Goal: Information Seeking & Learning: Check status

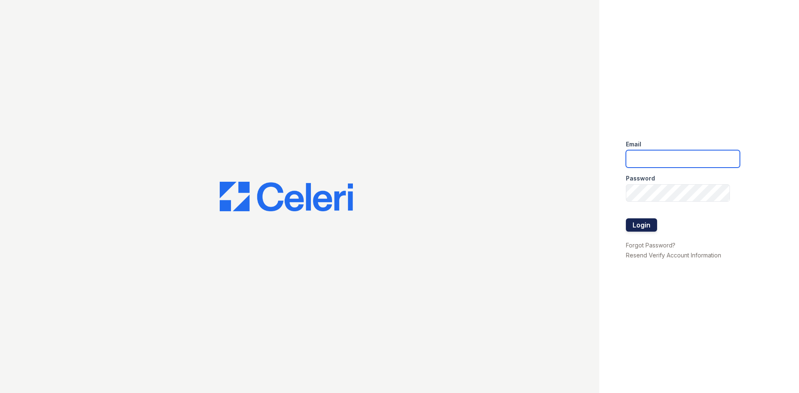
type input "[EMAIL_ADDRESS][DOMAIN_NAME]"
click at [639, 222] on button "Login" at bounding box center [641, 225] width 31 height 13
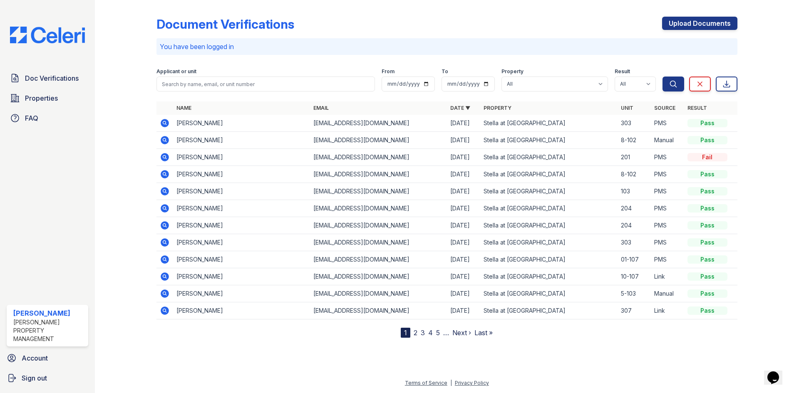
click at [164, 156] on icon at bounding box center [164, 157] width 2 height 2
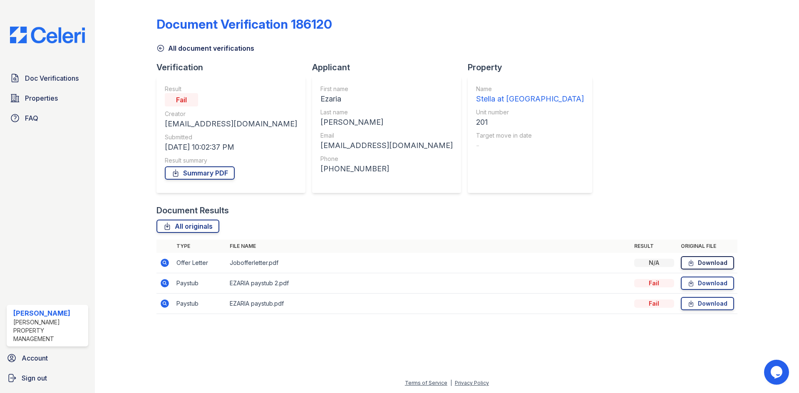
click at [706, 264] on link "Download" at bounding box center [707, 262] width 53 height 13
click at [714, 284] on link "Download" at bounding box center [707, 283] width 53 height 13
click at [59, 86] on link "Doc Verifications" at bounding box center [48, 78] width 82 height 17
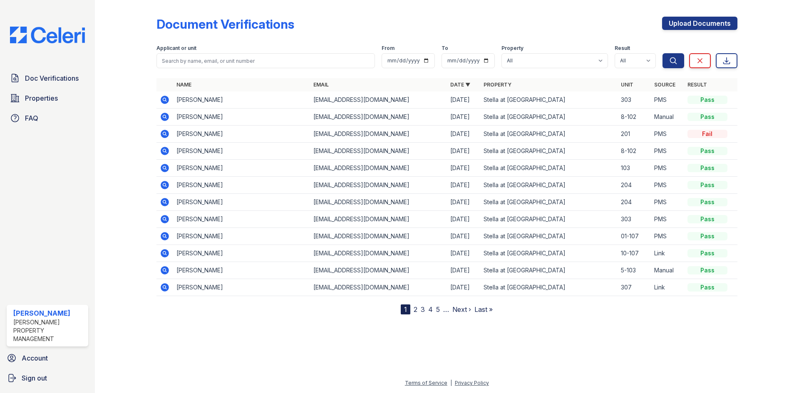
click at [37, 160] on div "Doc Verifications Properties FAQ Trisha Landry Logan Property Management Accoun…" at bounding box center [47, 196] width 95 height 393
click at [167, 99] on icon at bounding box center [165, 100] width 8 height 8
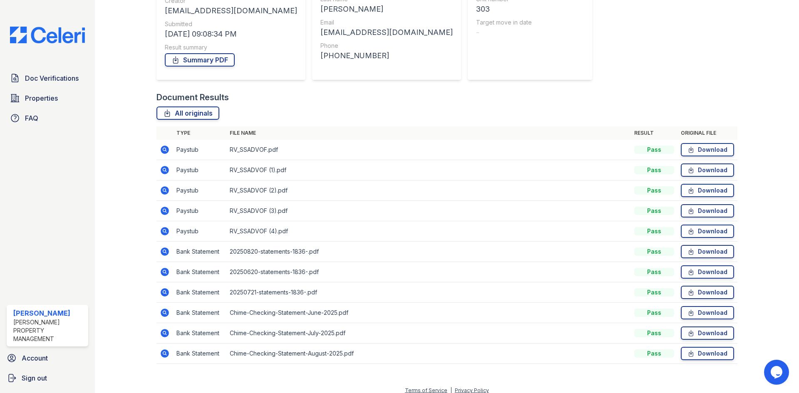
scroll to position [121, 0]
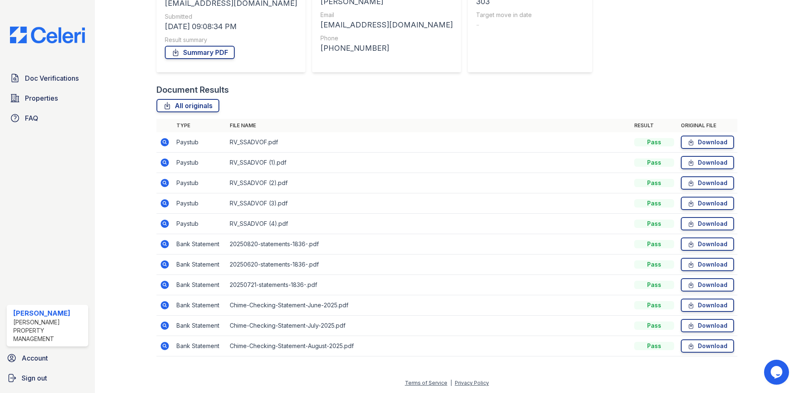
click at [165, 143] on icon at bounding box center [165, 142] width 10 height 10
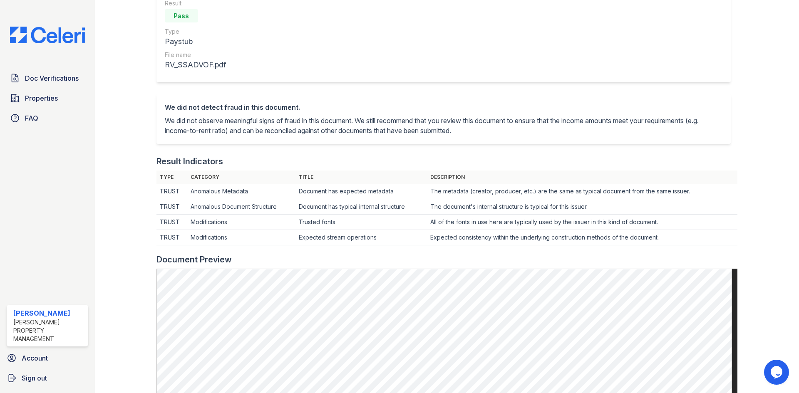
scroll to position [42, 0]
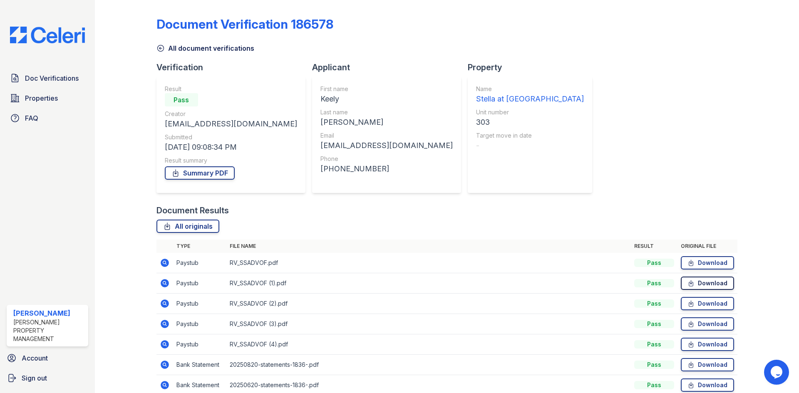
click at [696, 284] on link "Download" at bounding box center [707, 283] width 53 height 13
click at [166, 262] on icon at bounding box center [165, 263] width 8 height 8
click at [165, 303] on icon at bounding box center [165, 304] width 10 height 10
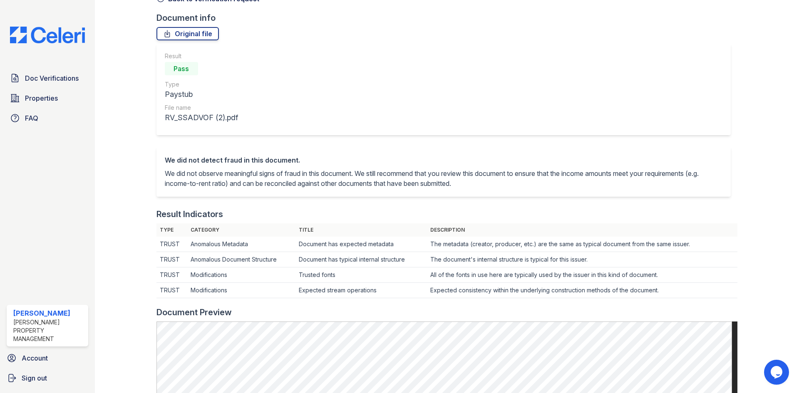
scroll to position [250, 0]
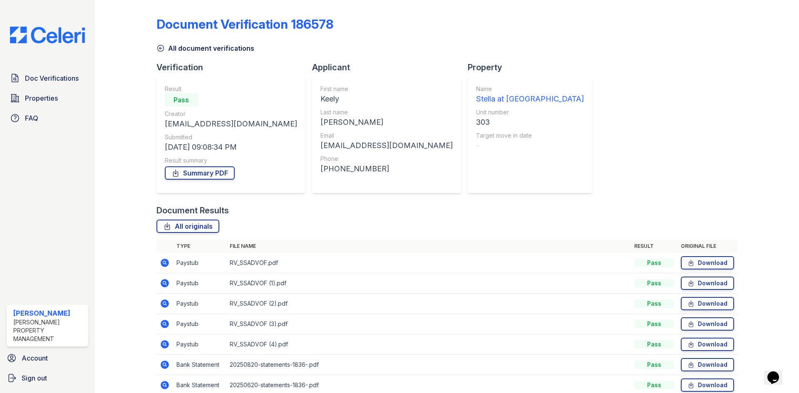
click at [164, 323] on icon at bounding box center [164, 324] width 2 height 2
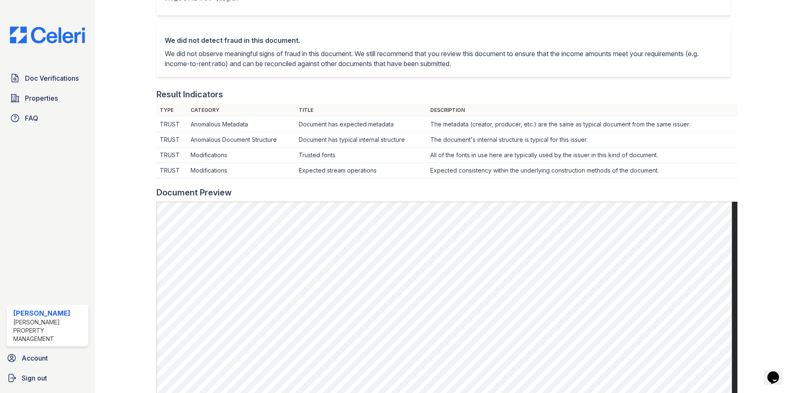
scroll to position [291, 0]
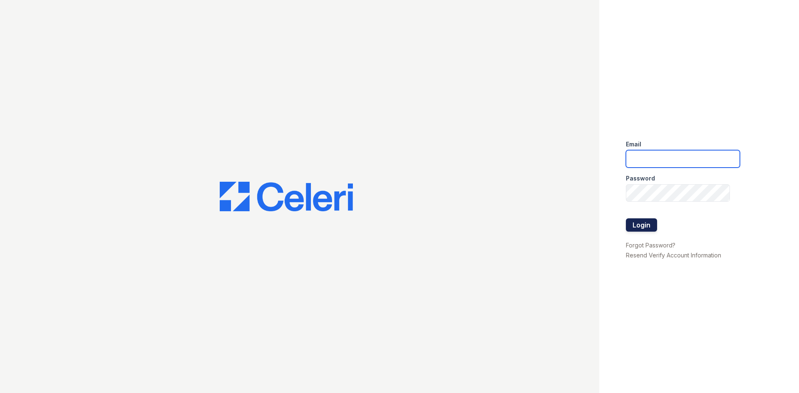
type input "stellaasst@loganpm.com"
click at [637, 224] on button "Login" at bounding box center [641, 225] width 31 height 13
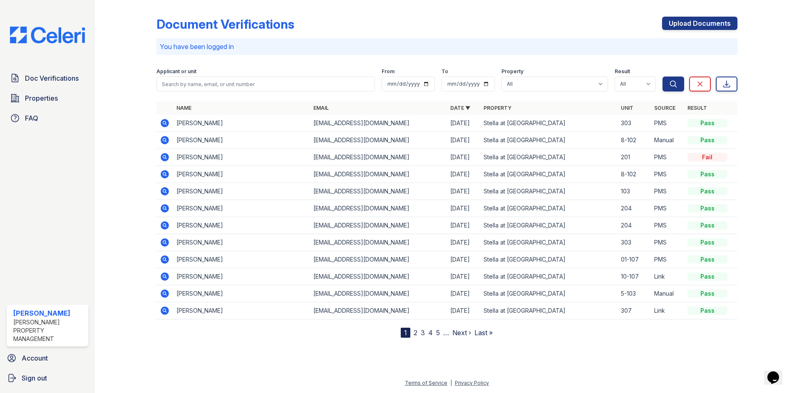
click at [164, 124] on icon at bounding box center [164, 123] width 2 height 2
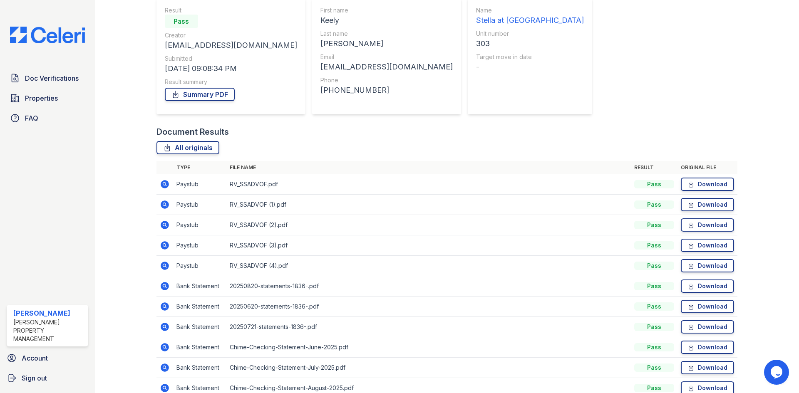
scroll to position [121, 0]
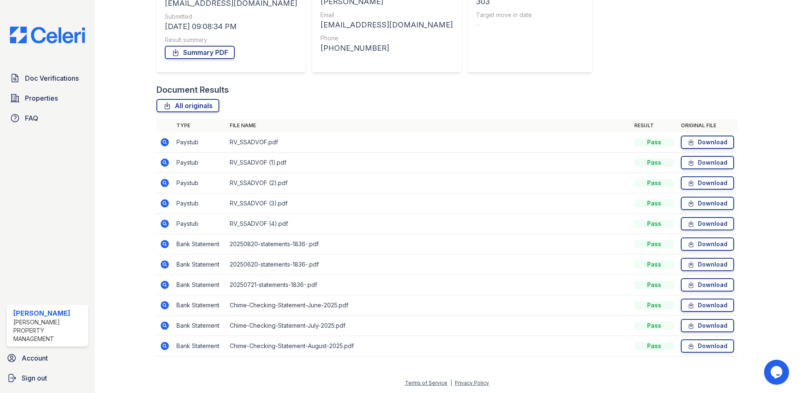
click at [164, 224] on icon at bounding box center [164, 223] width 2 height 2
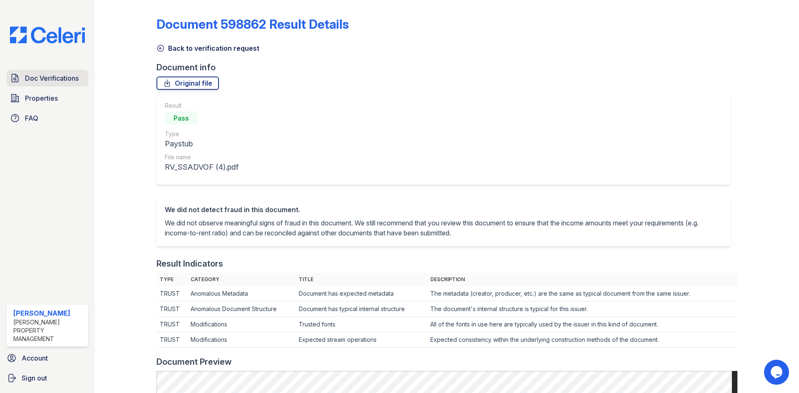
click at [37, 80] on span "Doc Verifications" at bounding box center [52, 78] width 54 height 10
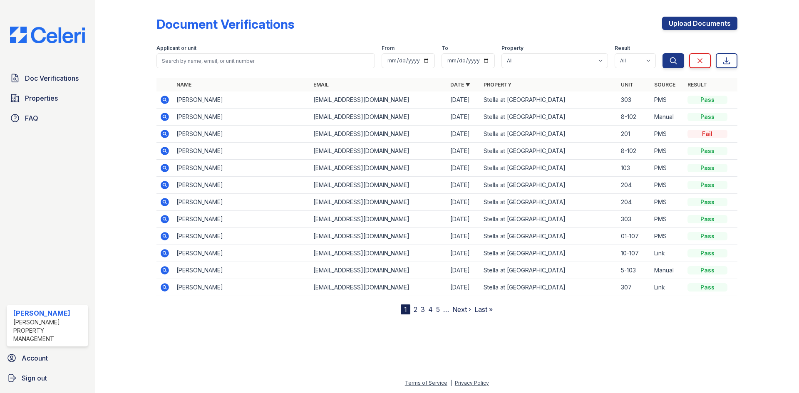
click at [165, 101] on icon at bounding box center [165, 100] width 10 height 10
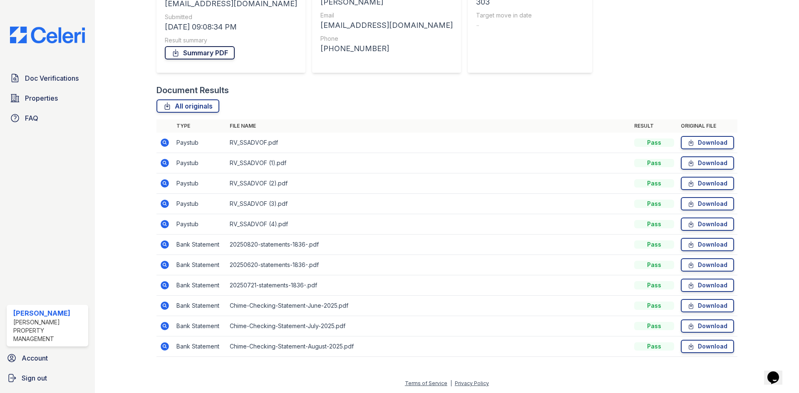
scroll to position [121, 0]
click at [163, 182] on icon at bounding box center [165, 183] width 10 height 10
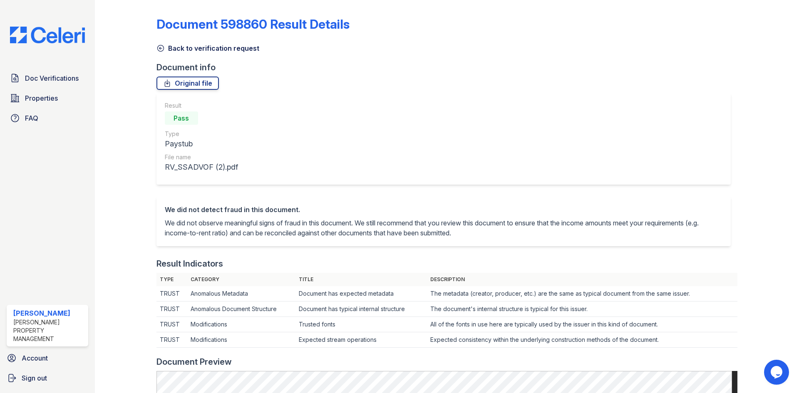
click at [158, 47] on icon at bounding box center [161, 48] width 8 height 8
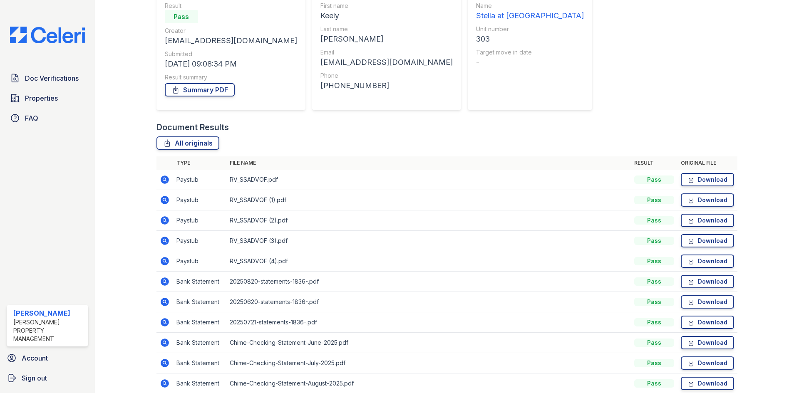
scroll to position [121, 0]
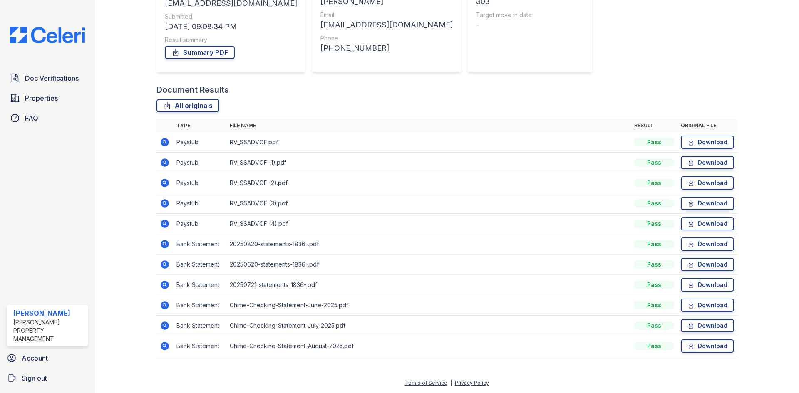
click at [164, 242] on icon at bounding box center [165, 244] width 8 height 8
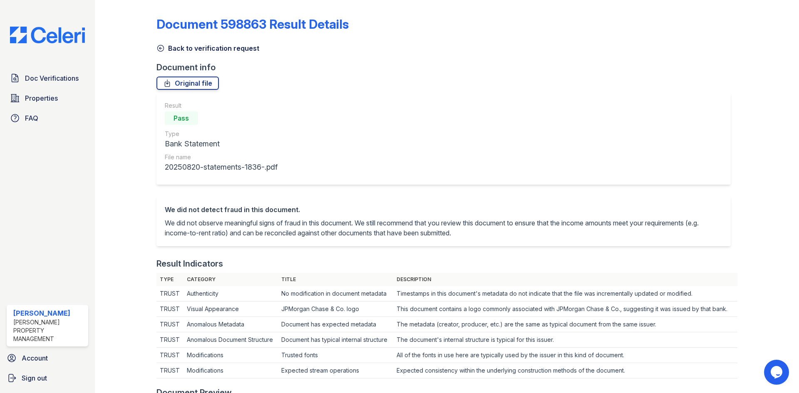
click at [158, 49] on icon at bounding box center [161, 48] width 8 height 8
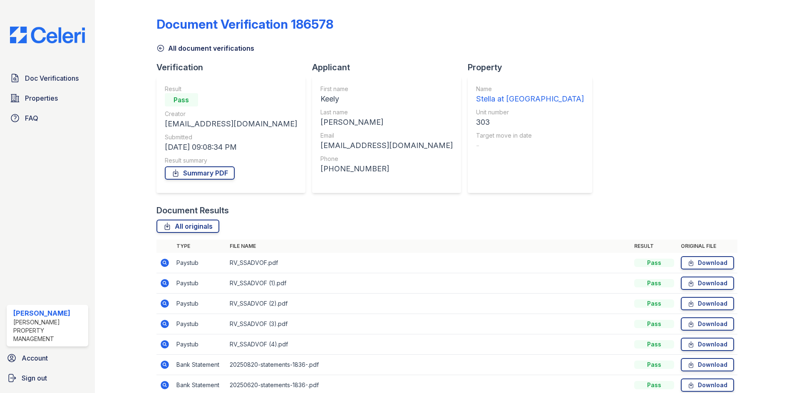
click at [166, 304] on icon at bounding box center [165, 304] width 8 height 8
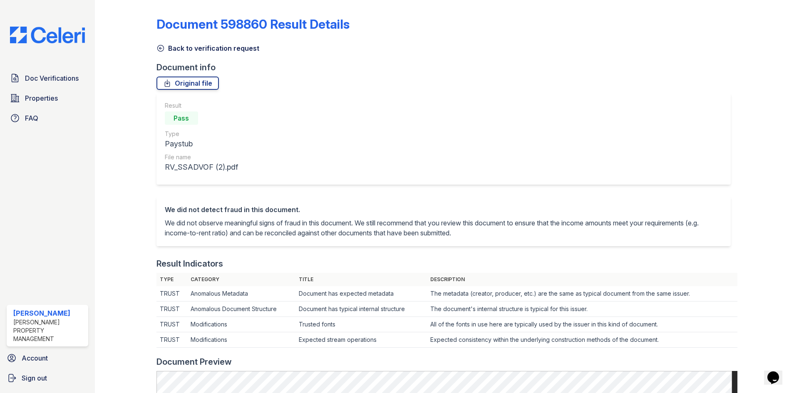
click at [161, 48] on icon at bounding box center [161, 48] width 8 height 8
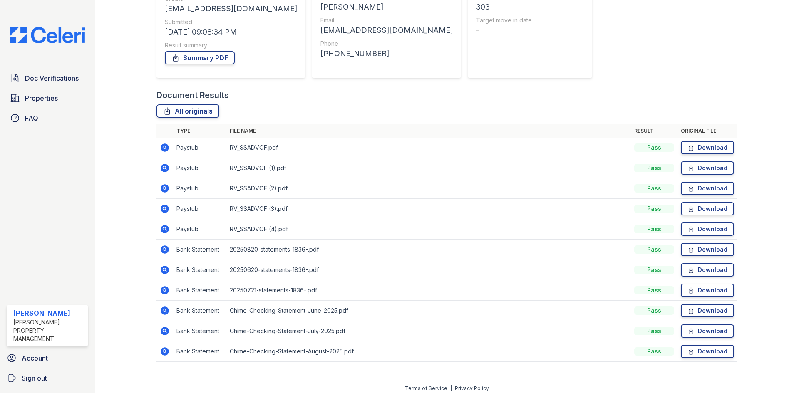
scroll to position [121, 0]
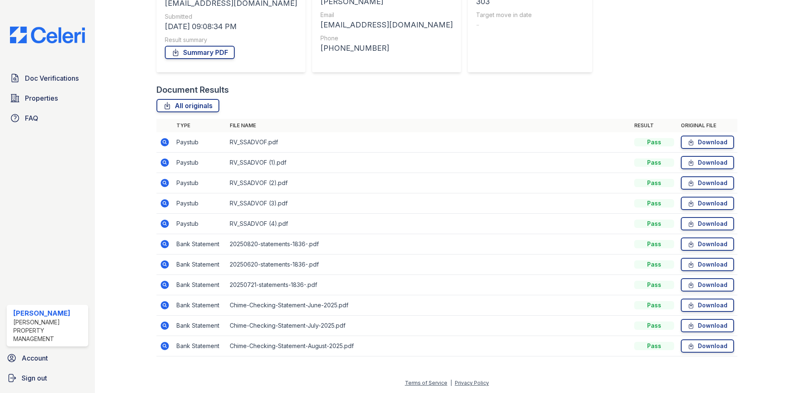
click at [165, 142] on icon at bounding box center [164, 142] width 2 height 2
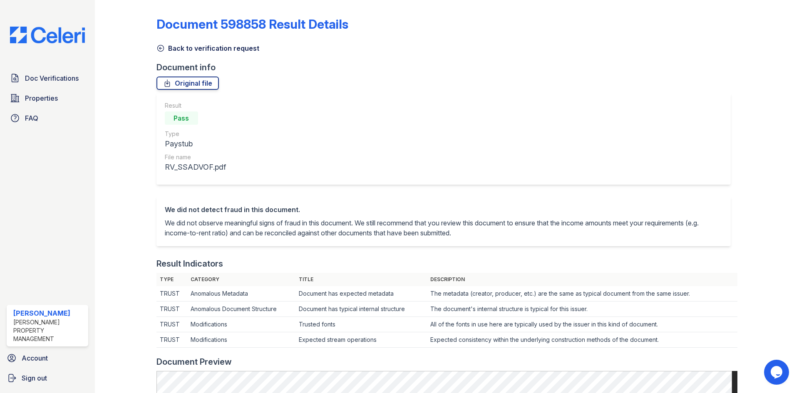
click at [158, 49] on icon at bounding box center [161, 48] width 8 height 8
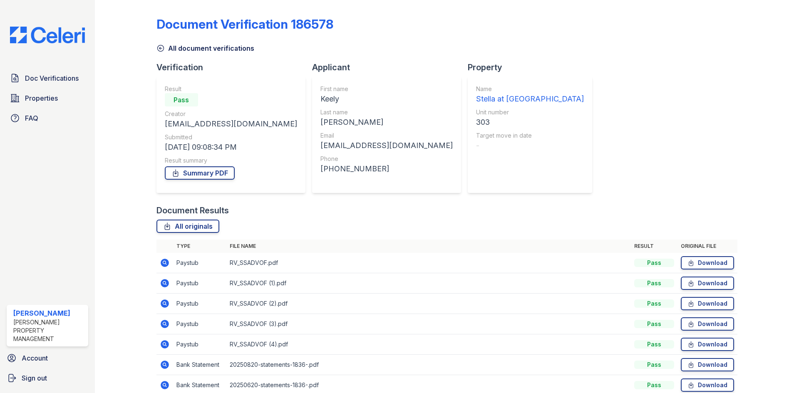
scroll to position [121, 0]
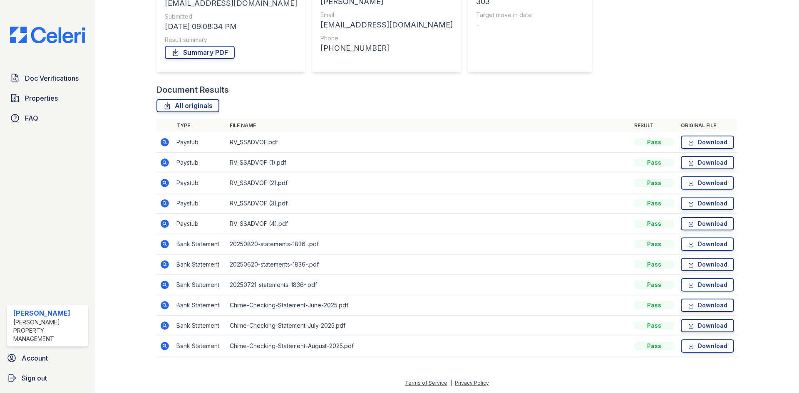
click at [166, 347] on icon at bounding box center [165, 346] width 8 height 8
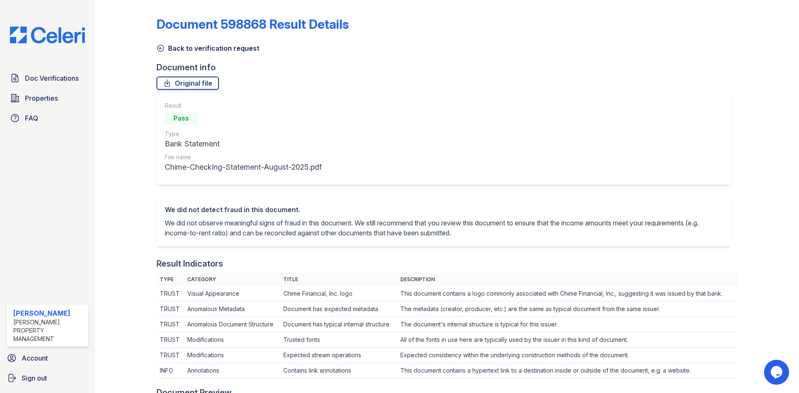
click at [160, 47] on icon at bounding box center [160, 48] width 6 height 6
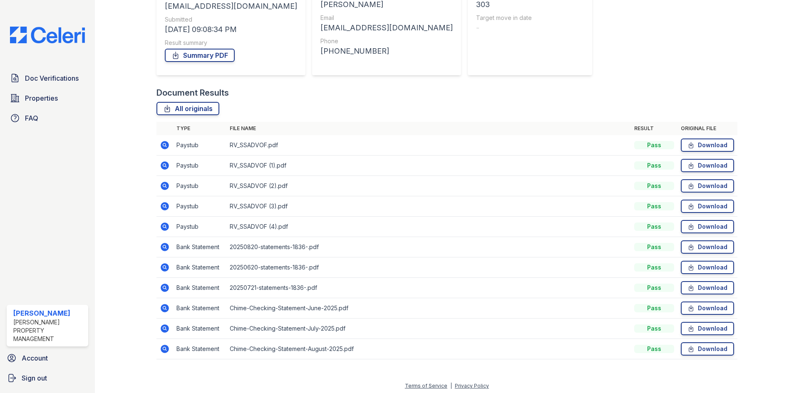
scroll to position [121, 0]
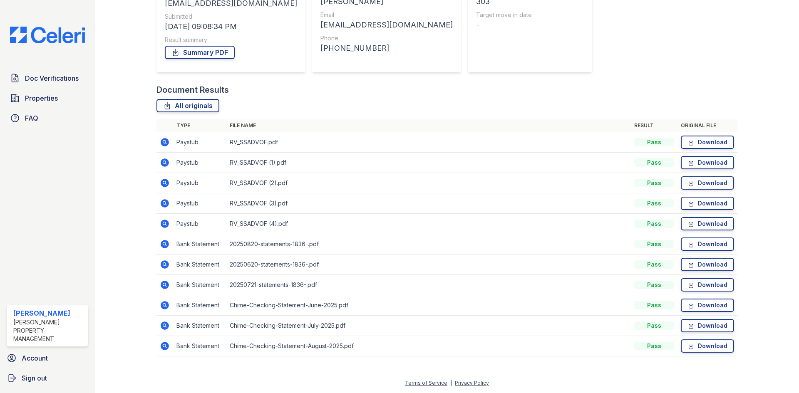
click at [162, 246] on icon at bounding box center [165, 244] width 8 height 8
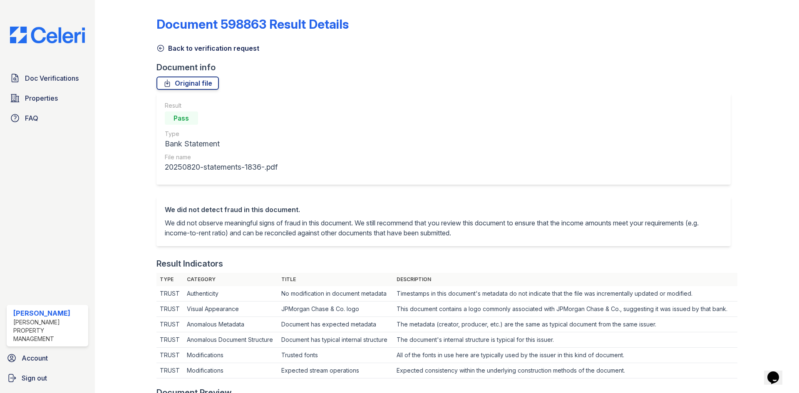
click at [159, 48] on icon at bounding box center [160, 48] width 6 height 6
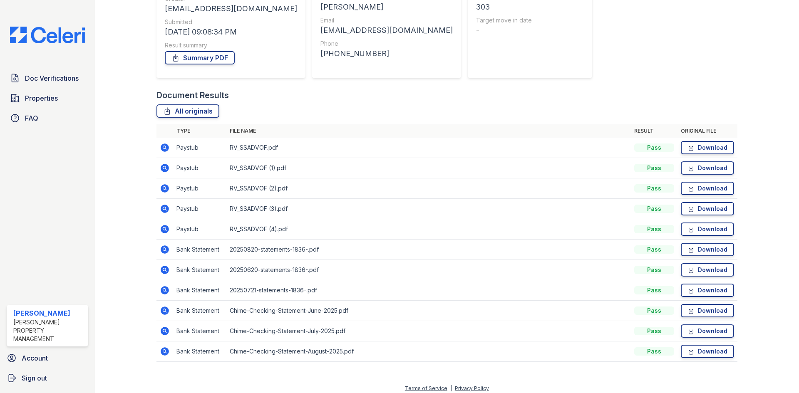
scroll to position [121, 0]
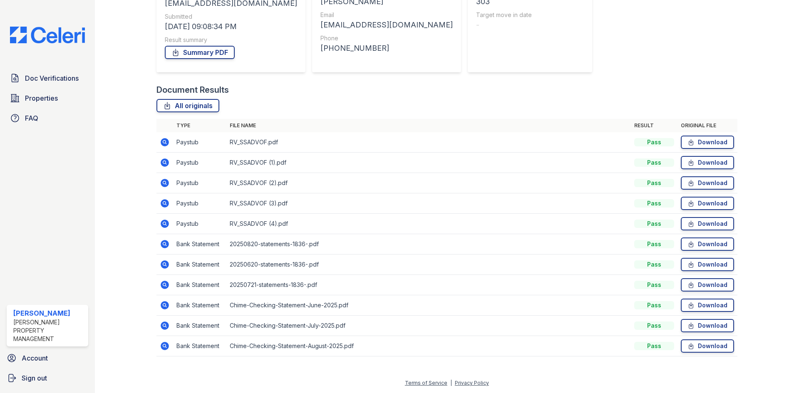
click at [165, 246] on icon at bounding box center [165, 244] width 8 height 8
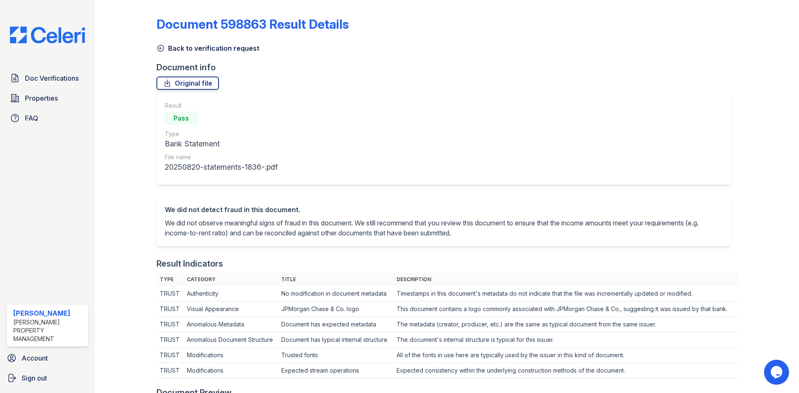
click at [161, 48] on icon at bounding box center [160, 48] width 6 height 6
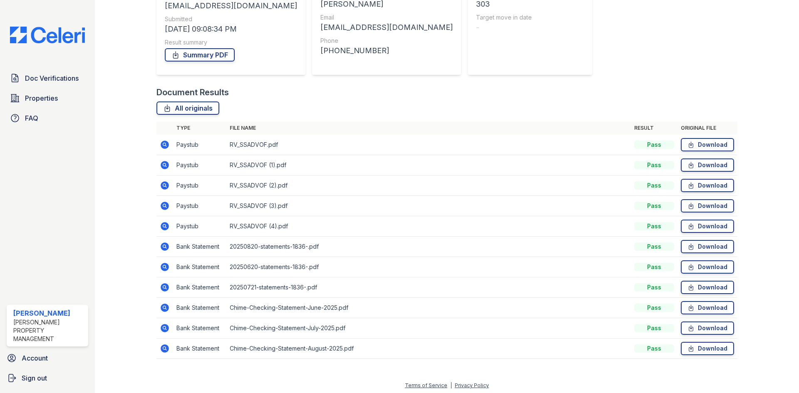
scroll to position [121, 0]
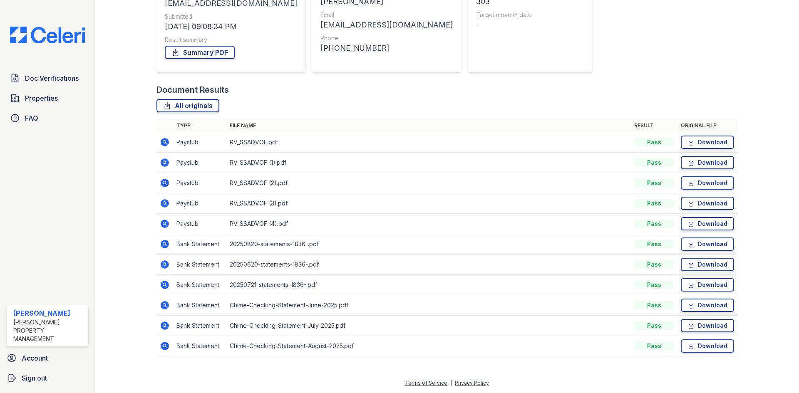
click at [163, 142] on icon at bounding box center [164, 142] width 2 height 2
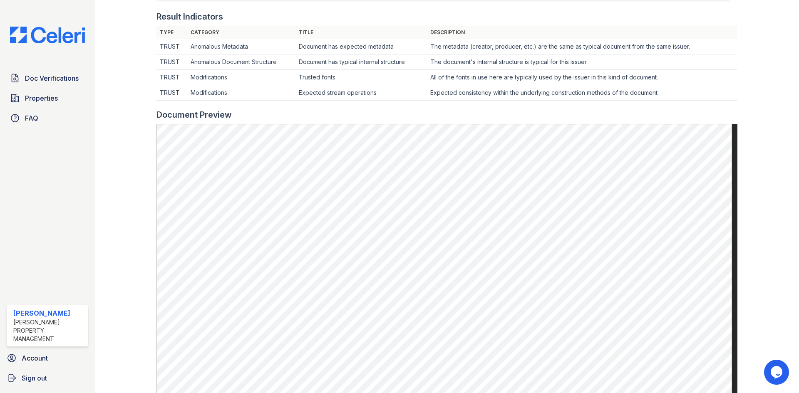
scroll to position [250, 0]
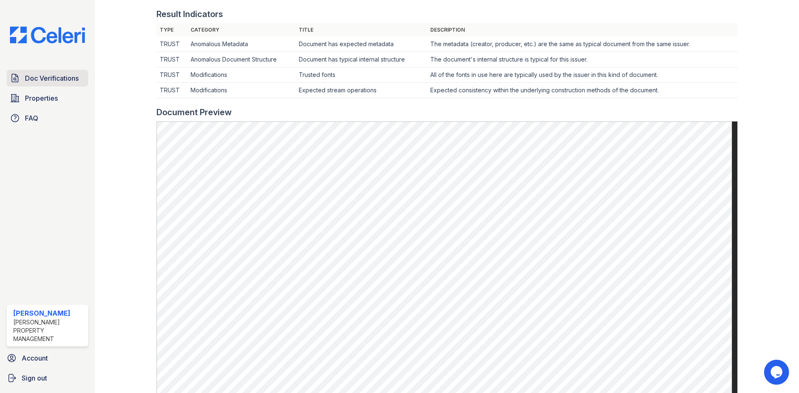
click at [48, 77] on span "Doc Verifications" at bounding box center [52, 78] width 54 height 10
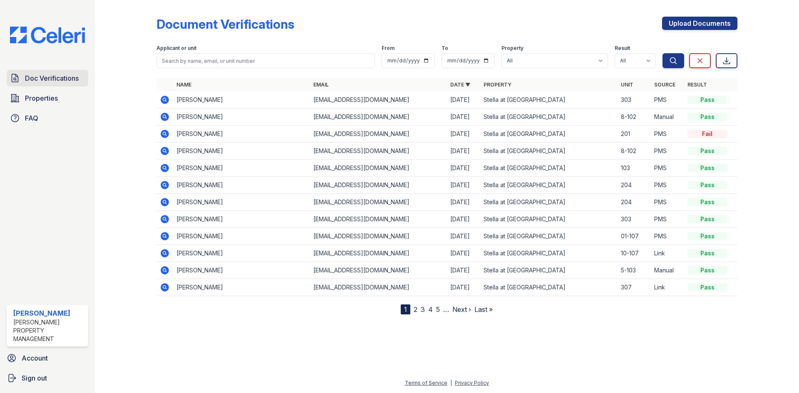
click at [48, 80] on span "Doc Verifications" at bounding box center [52, 78] width 54 height 10
click at [166, 150] on icon at bounding box center [165, 151] width 8 height 8
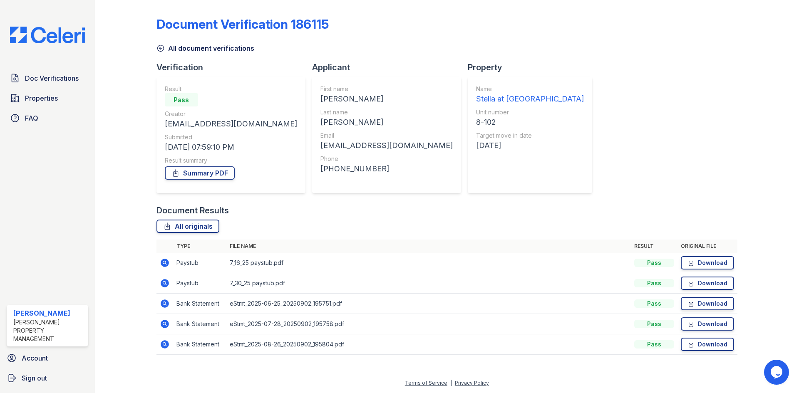
click at [166, 263] on icon at bounding box center [165, 263] width 10 height 10
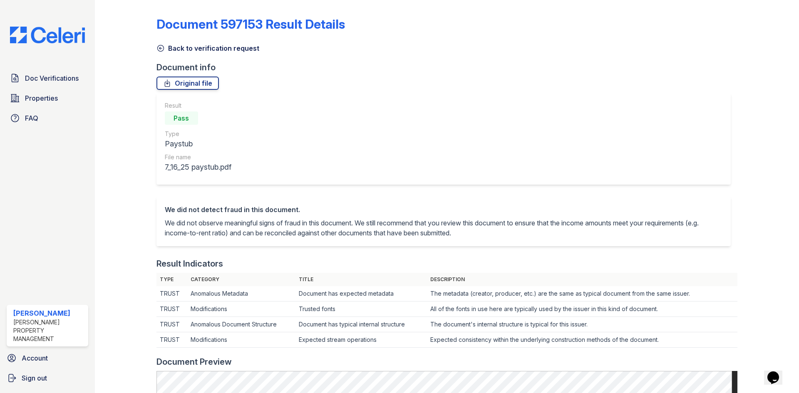
click at [159, 50] on icon at bounding box center [161, 48] width 8 height 8
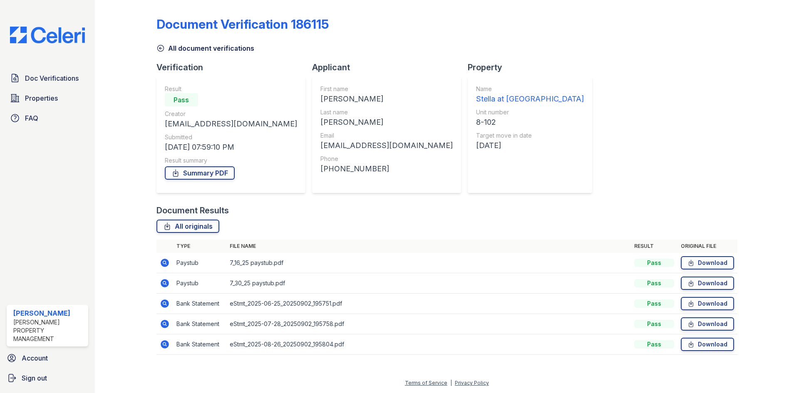
click at [167, 282] on icon at bounding box center [165, 283] width 8 height 8
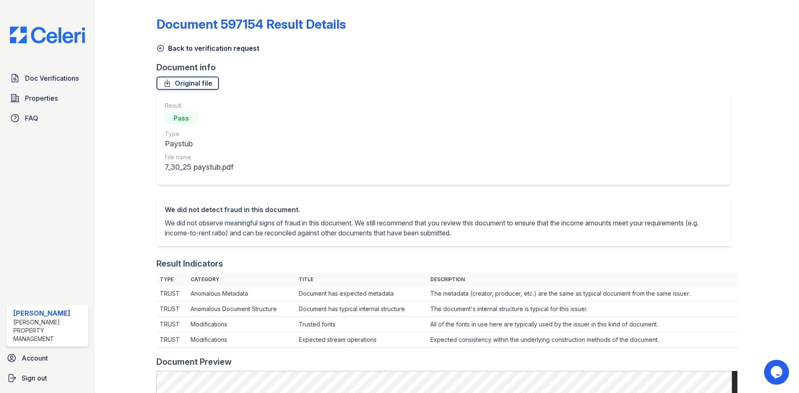
click at [160, 49] on icon at bounding box center [161, 48] width 8 height 8
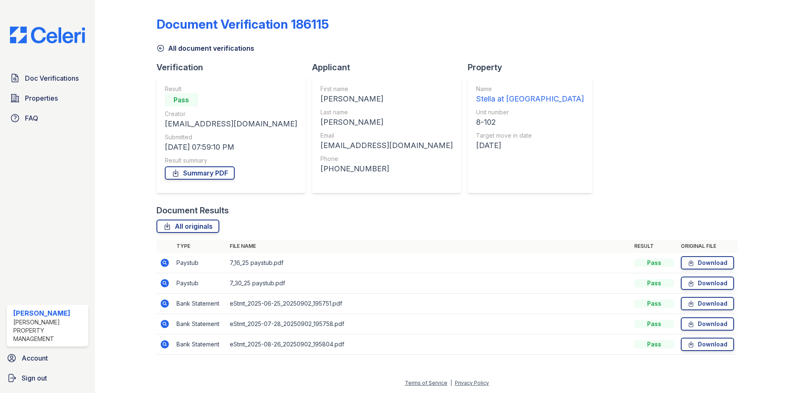
click at [165, 301] on icon at bounding box center [165, 304] width 8 height 8
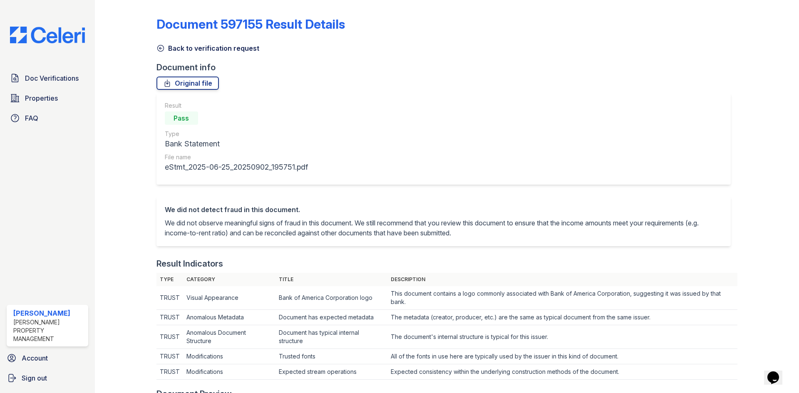
click at [162, 47] on icon at bounding box center [161, 48] width 8 height 8
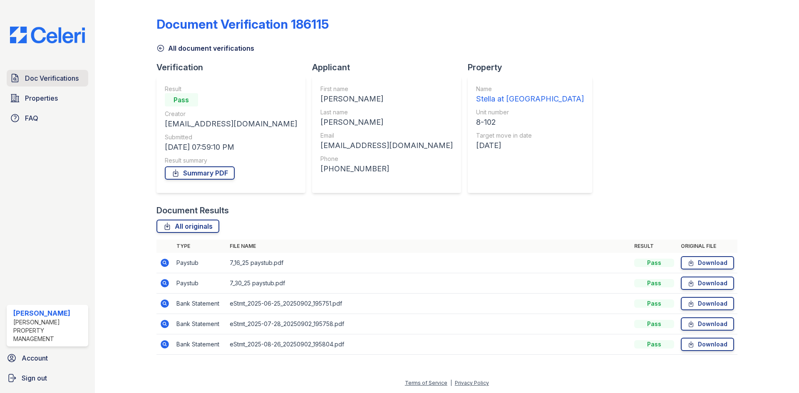
click at [65, 80] on span "Doc Verifications" at bounding box center [52, 78] width 54 height 10
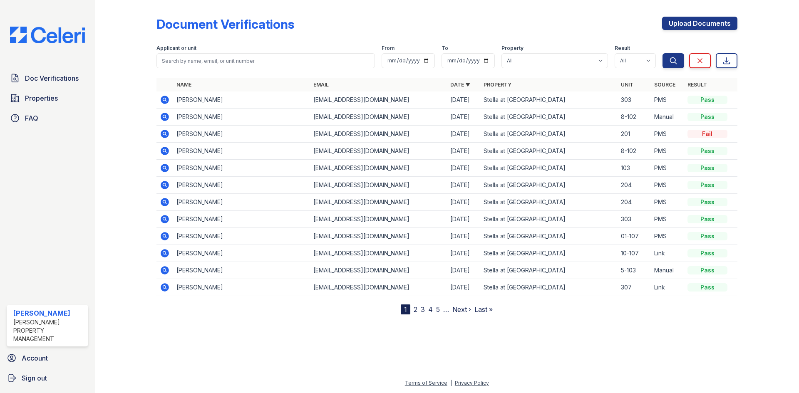
click at [167, 150] on icon at bounding box center [165, 151] width 8 height 8
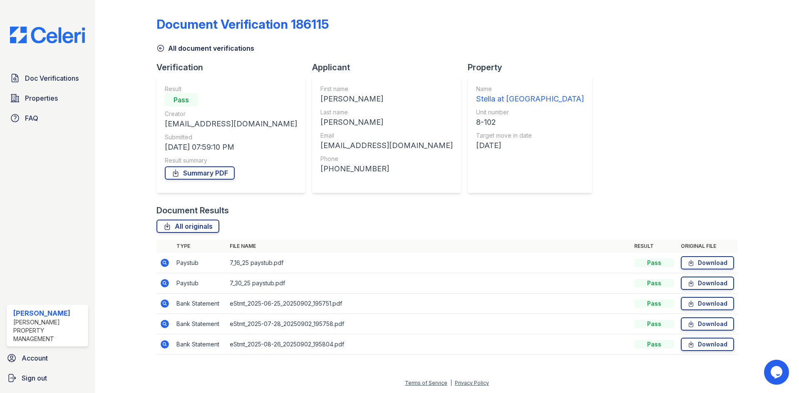
click at [164, 264] on icon at bounding box center [165, 263] width 10 height 10
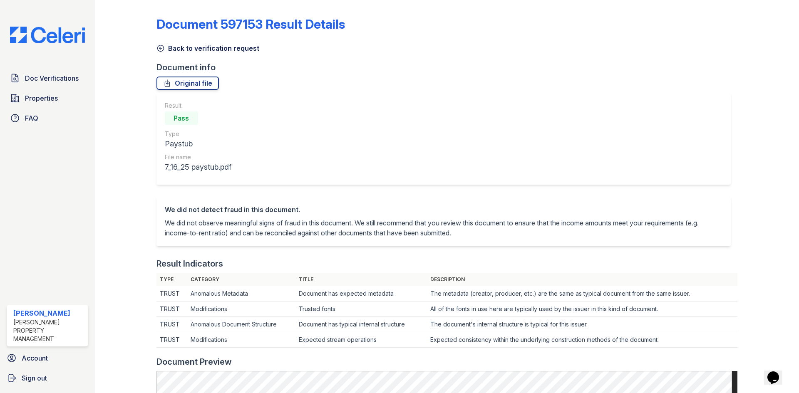
click at [161, 48] on icon at bounding box center [160, 48] width 6 height 6
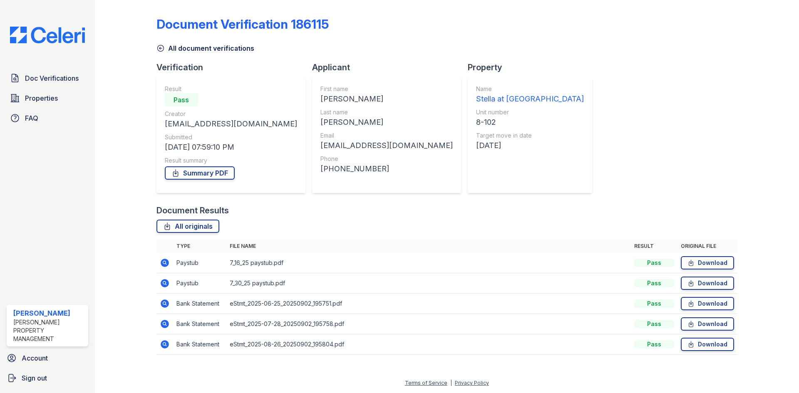
click at [164, 284] on icon at bounding box center [164, 283] width 2 height 2
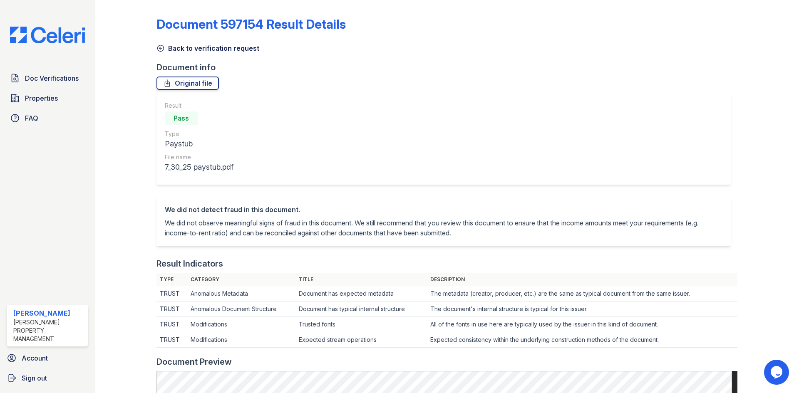
click at [161, 50] on icon at bounding box center [161, 48] width 8 height 8
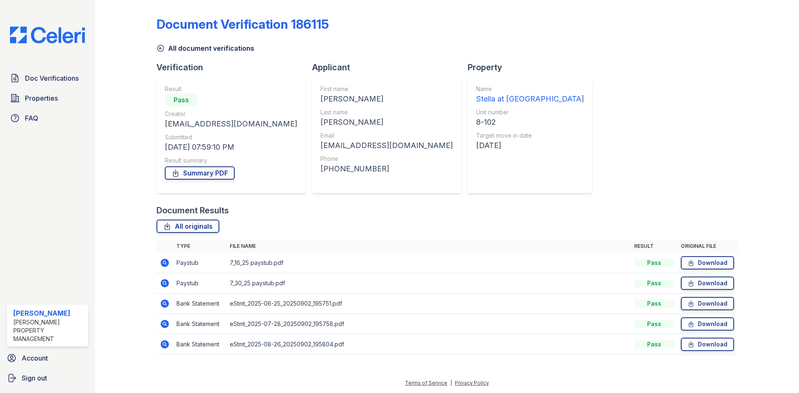
click at [162, 304] on icon at bounding box center [165, 304] width 8 height 8
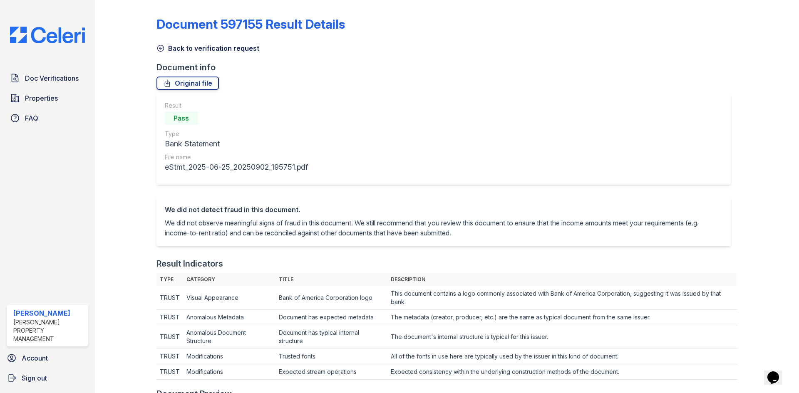
click at [160, 47] on icon at bounding box center [161, 48] width 8 height 8
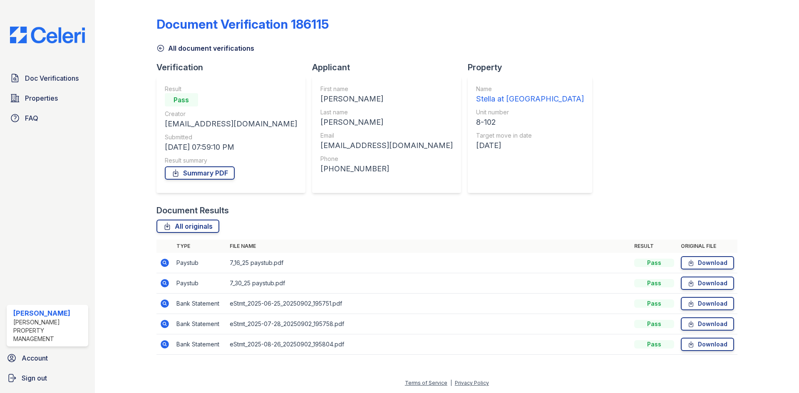
click at [161, 45] on icon at bounding box center [160, 48] width 6 height 6
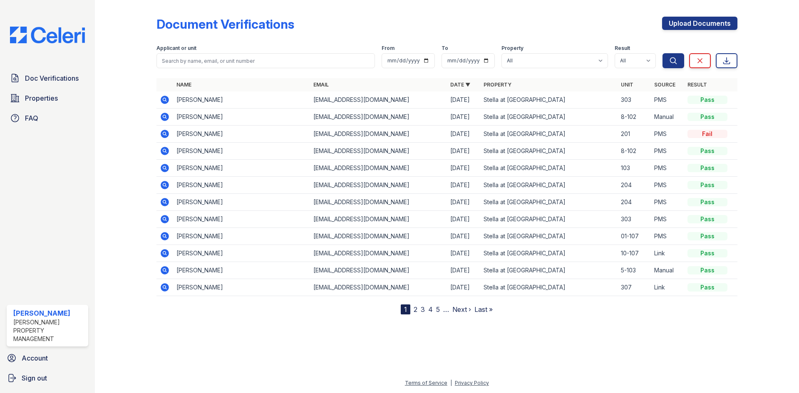
click at [165, 114] on icon at bounding box center [165, 117] width 8 height 8
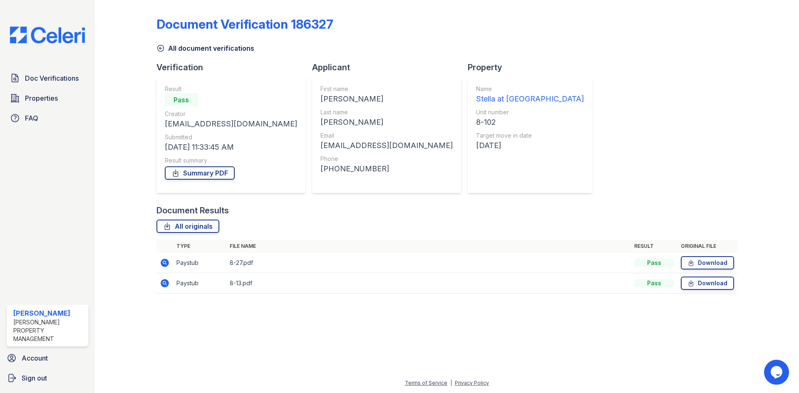
click at [167, 262] on icon at bounding box center [165, 263] width 8 height 8
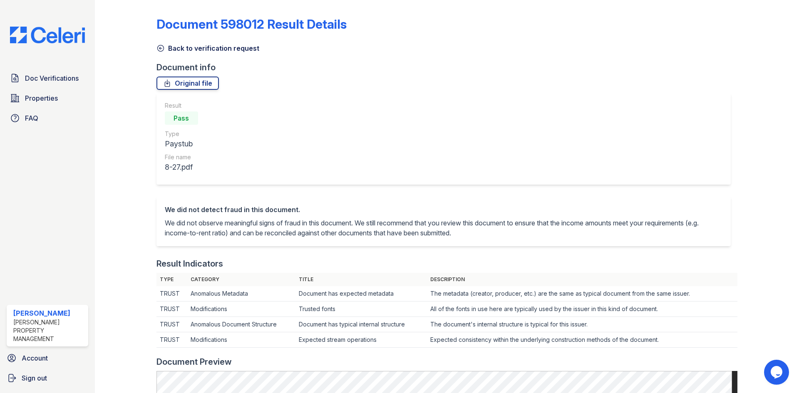
click at [161, 47] on icon at bounding box center [161, 48] width 8 height 8
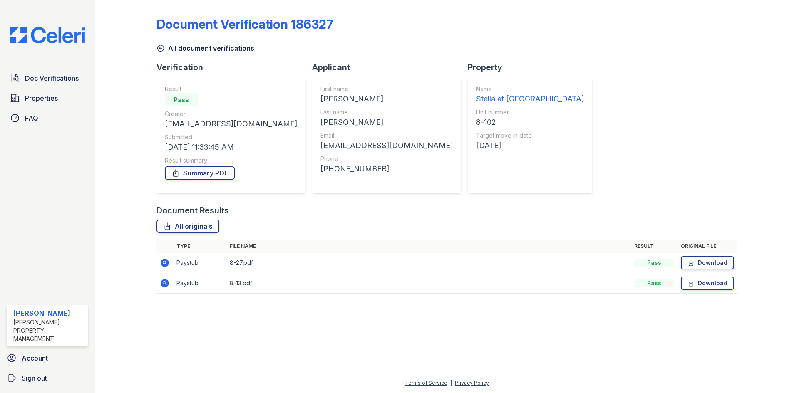
click at [164, 284] on icon at bounding box center [165, 284] width 10 height 10
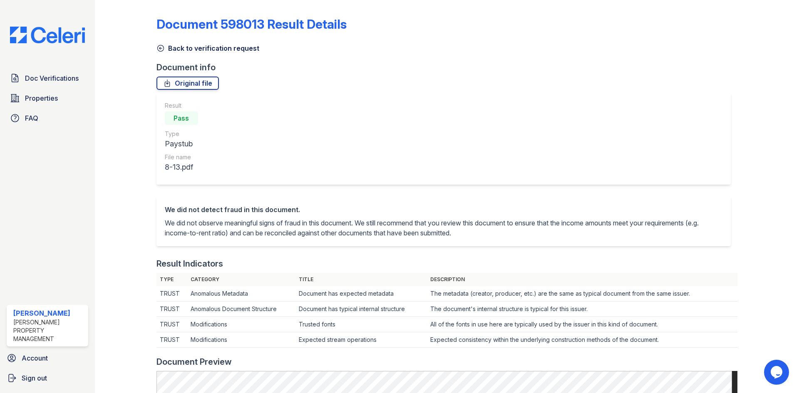
click at [159, 47] on icon at bounding box center [161, 48] width 8 height 8
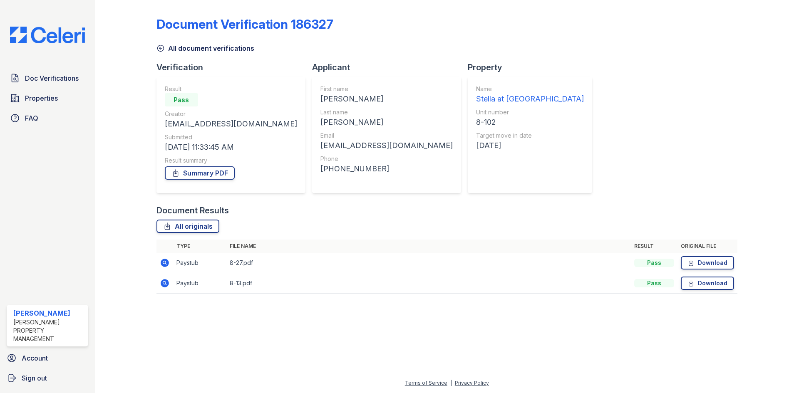
click at [159, 50] on icon at bounding box center [161, 48] width 8 height 8
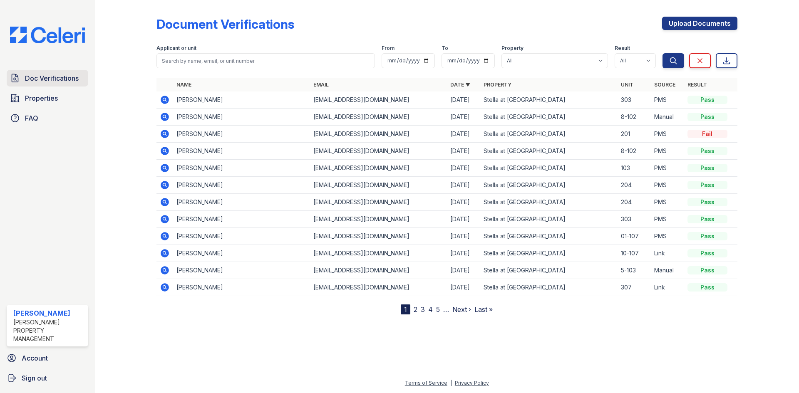
click at [29, 80] on span "Doc Verifications" at bounding box center [52, 78] width 54 height 10
click at [55, 78] on span "Doc Verifications" at bounding box center [52, 78] width 54 height 10
